Goal: Find specific page/section: Find specific page/section

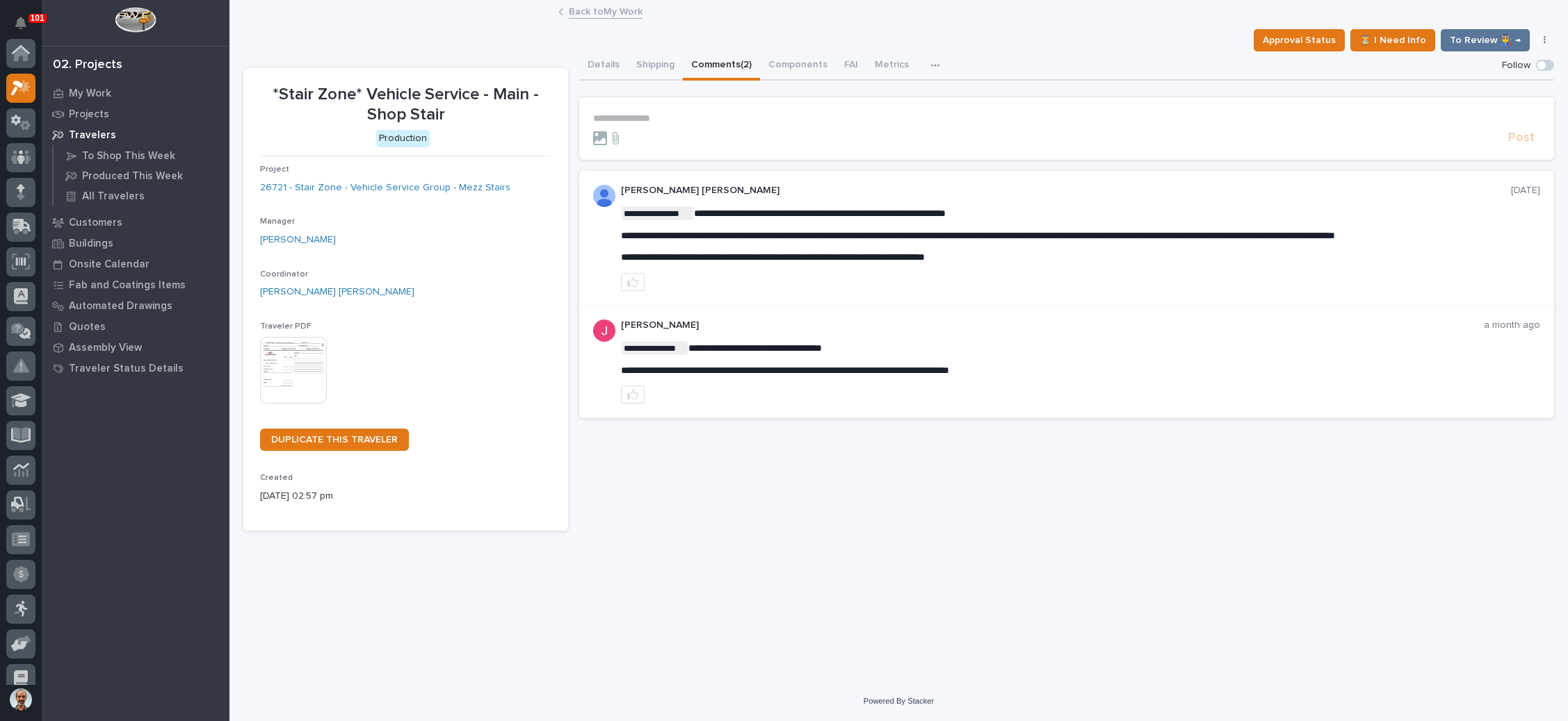
scroll to position [34, 0]
click at [598, 4] on link "Back to My Work" at bounding box center [605, 11] width 73 height 16
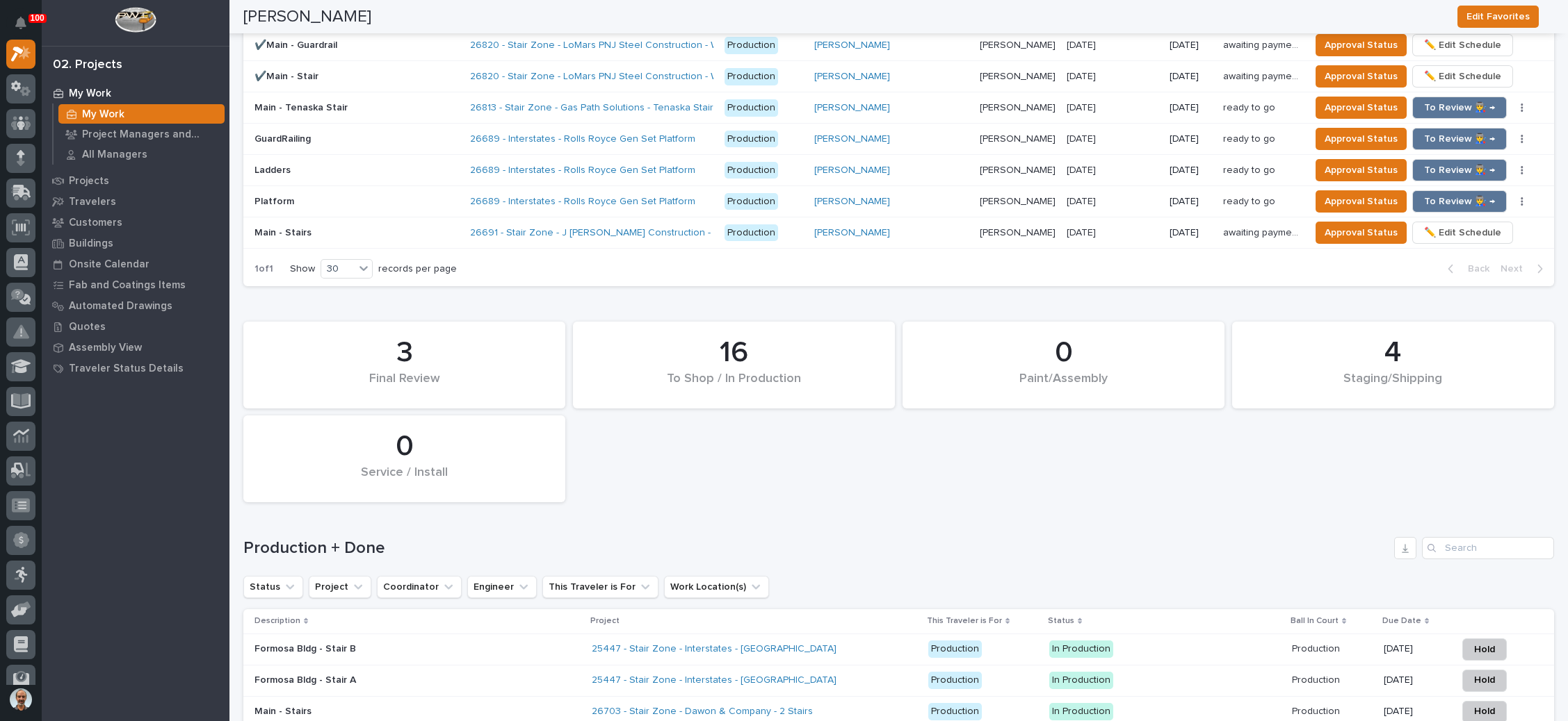
scroll to position [1877, 0]
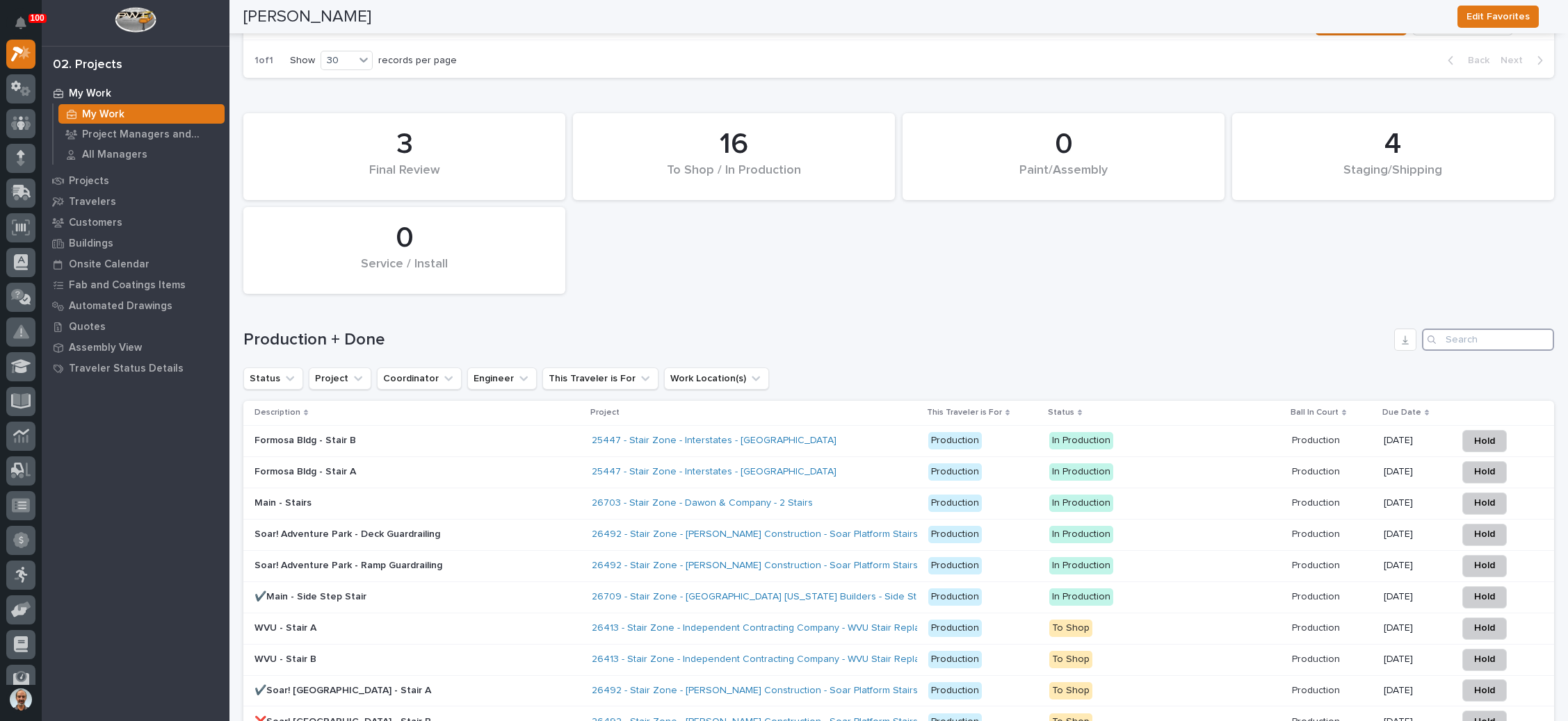
click at [1464, 328] on input "Search" at bounding box center [1488, 339] width 132 height 22
type input "25447"
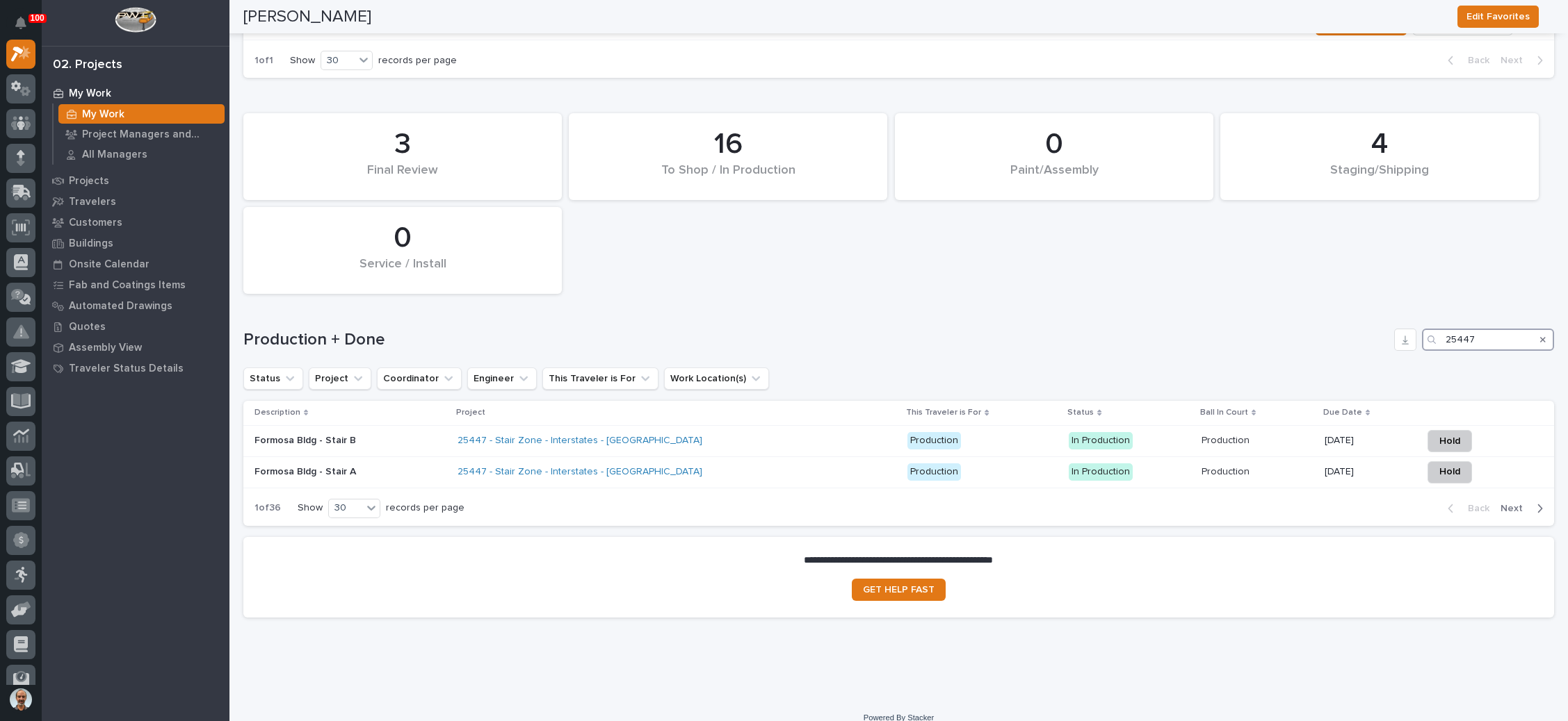
scroll to position [1849, 0]
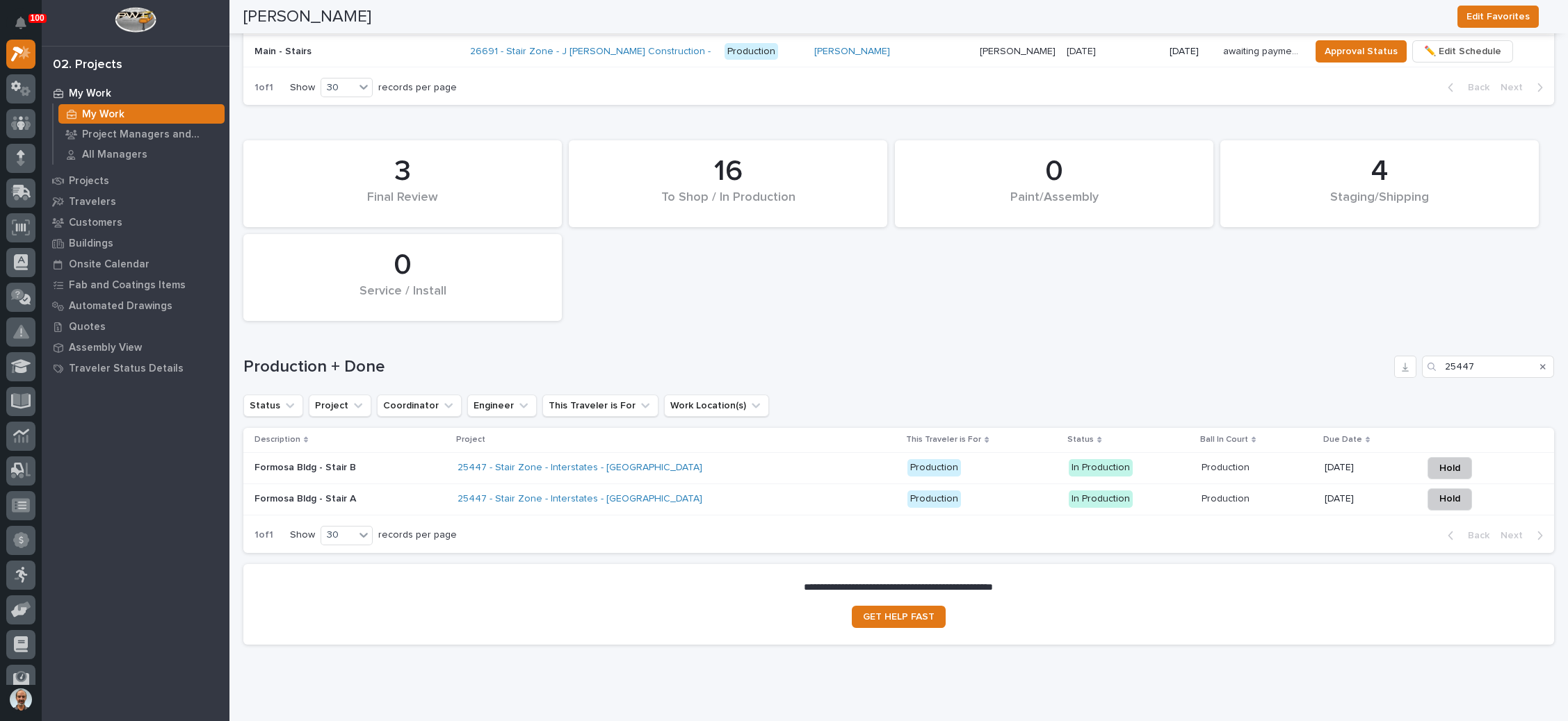
click at [747, 488] on div "25447 - Stair Zone - Interstates - [GEOGRAPHIC_DATA]" at bounding box center [677, 500] width 439 height 23
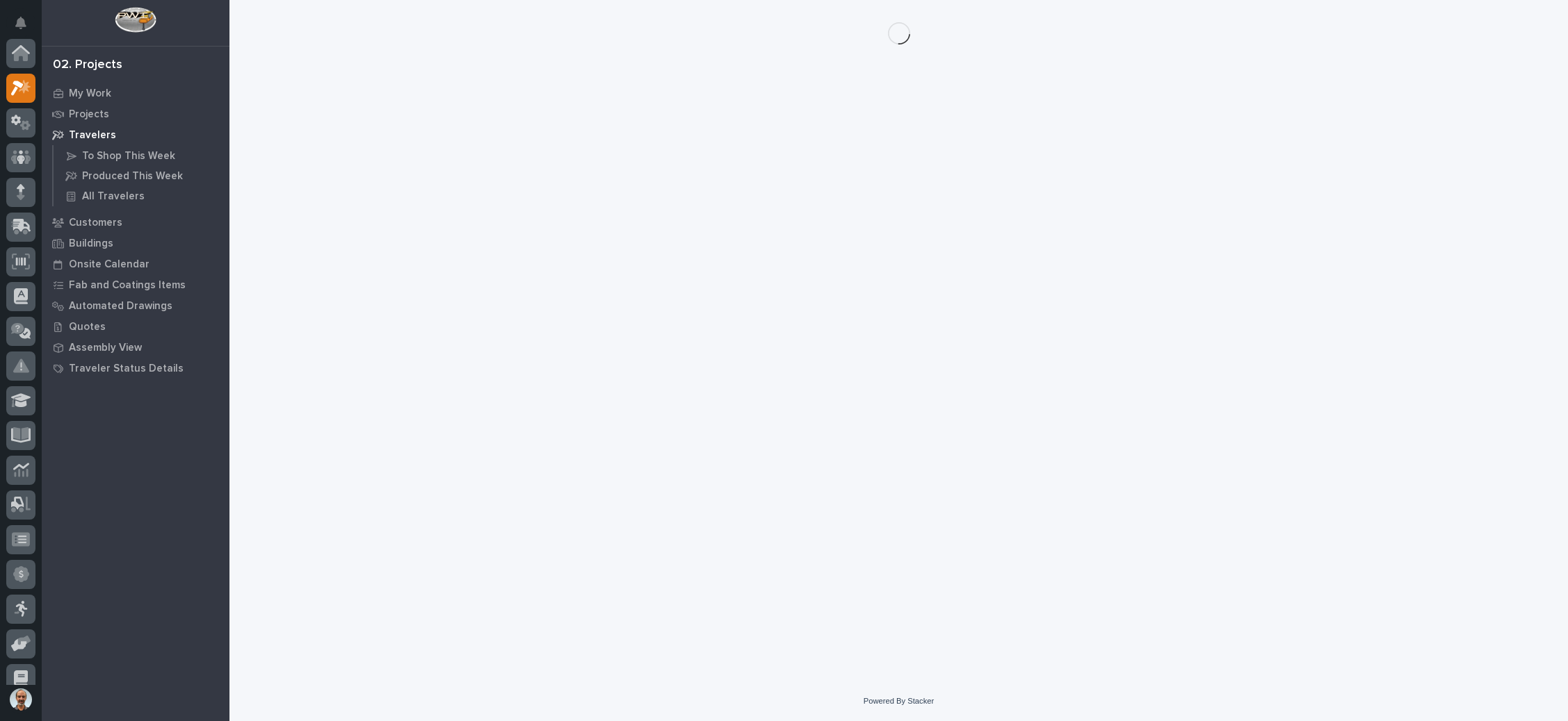
scroll to position [34, 0]
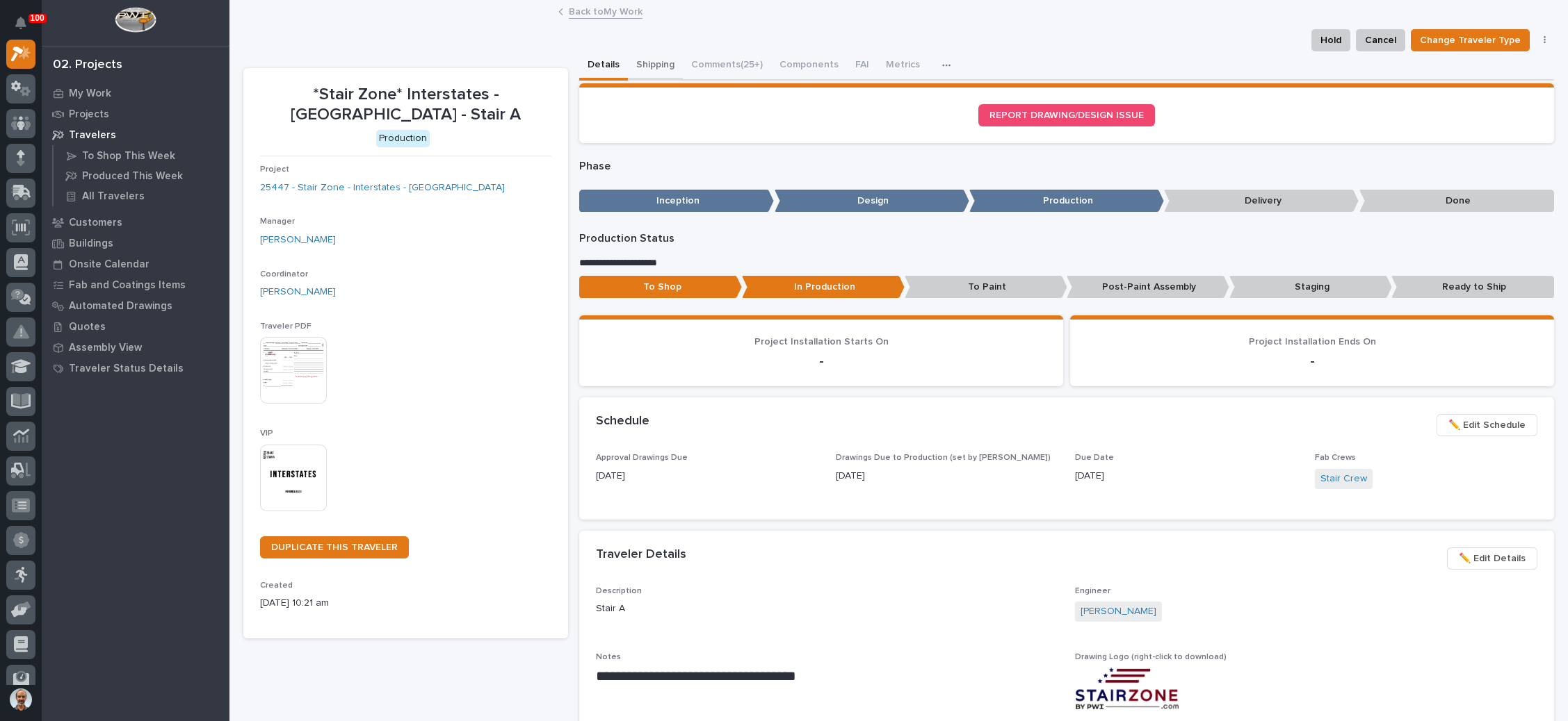
click at [648, 52] on button "Shipping" at bounding box center [656, 66] width 55 height 29
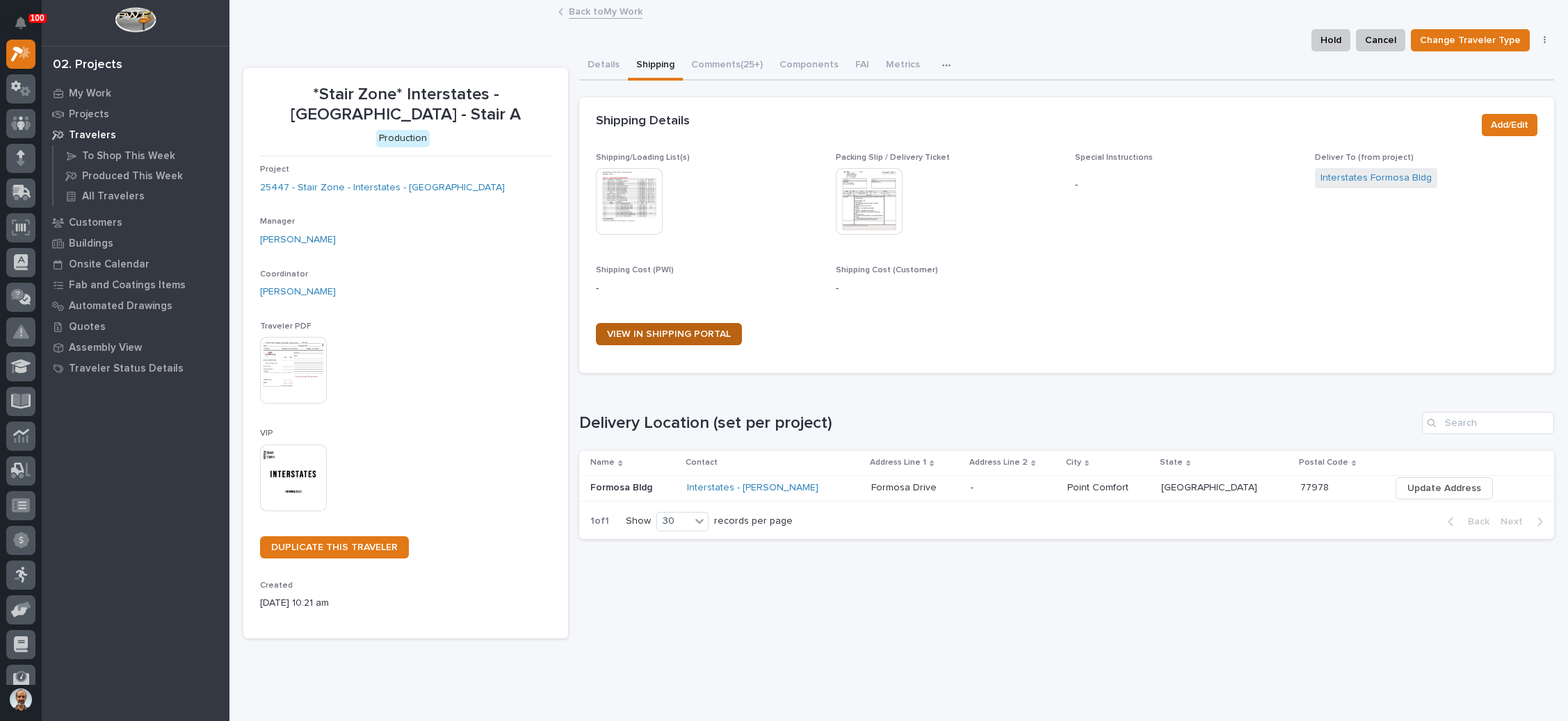
click at [682, 328] on link "VIEW IN SHIPPING PORTAL" at bounding box center [669, 334] width 146 height 22
